Goal: Find specific page/section: Find specific page/section

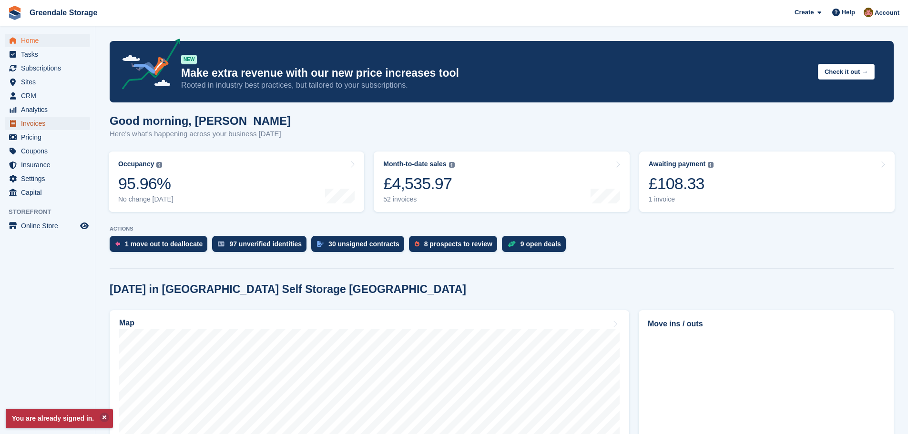
click at [32, 121] on span "Invoices" at bounding box center [49, 123] width 57 height 13
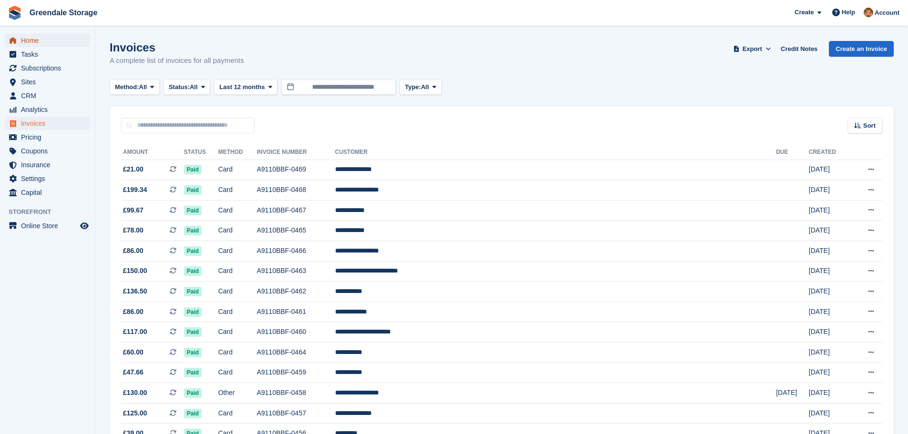
click at [27, 36] on span "Home" at bounding box center [49, 40] width 57 height 13
